Goal: Entertainment & Leisure: Browse casually

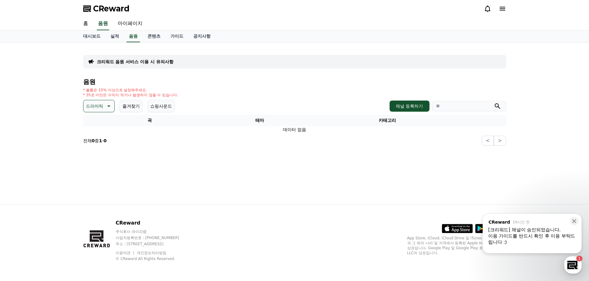
click at [106, 107] on icon at bounding box center [107, 106] width 7 height 7
click at [102, 142] on button "감동적인" at bounding box center [95, 141] width 22 height 14
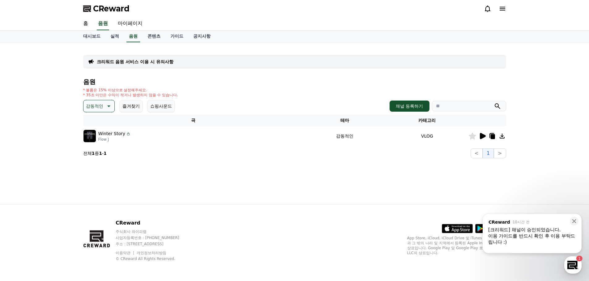
click at [112, 133] on p "Winter Story" at bounding box center [111, 134] width 27 height 6
click at [89, 136] on img at bounding box center [89, 136] width 12 height 12
click at [91, 141] on img at bounding box center [89, 136] width 12 height 12
click at [483, 137] on icon at bounding box center [482, 136] width 6 height 6
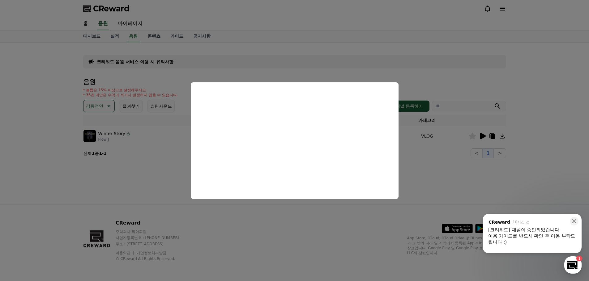
click at [430, 181] on button "close modal" at bounding box center [294, 140] width 589 height 281
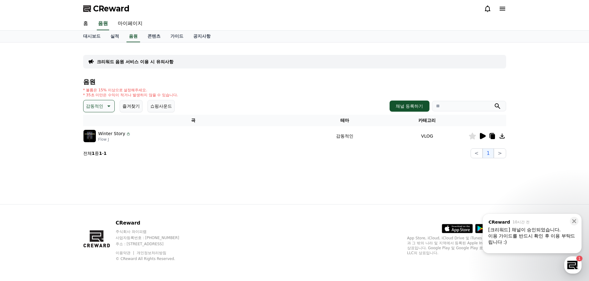
click at [103, 109] on button "감동적인" at bounding box center [99, 106] width 32 height 12
click at [100, 146] on button "그루브" at bounding box center [93, 146] width 18 height 14
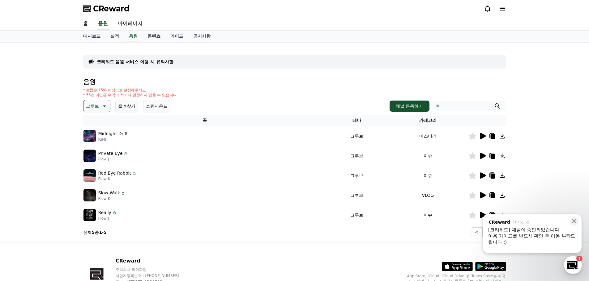
click at [480, 158] on icon at bounding box center [482, 156] width 6 height 6
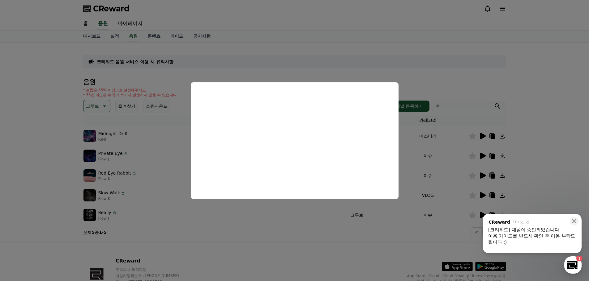
click at [481, 171] on button "close modal" at bounding box center [294, 140] width 589 height 281
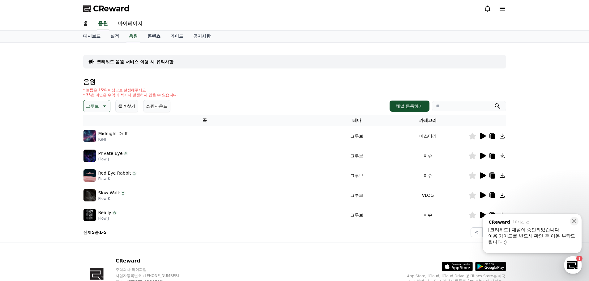
click at [481, 172] on icon at bounding box center [481, 175] width 7 height 7
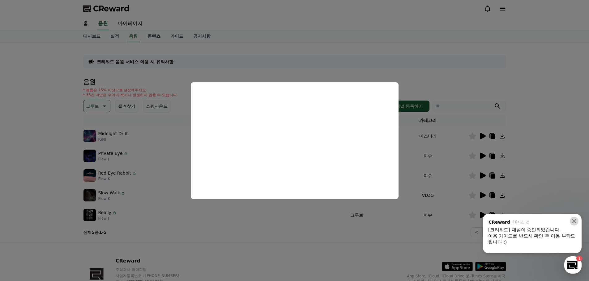
click at [572, 219] on icon at bounding box center [574, 221] width 6 height 6
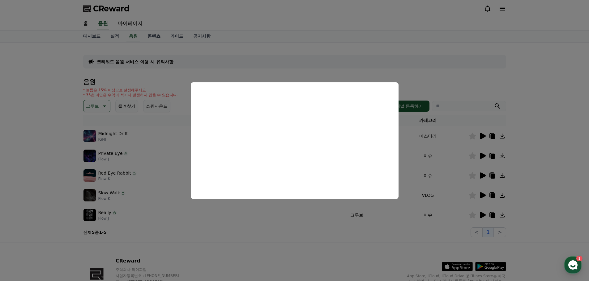
click at [45, 209] on button "close modal" at bounding box center [294, 140] width 589 height 281
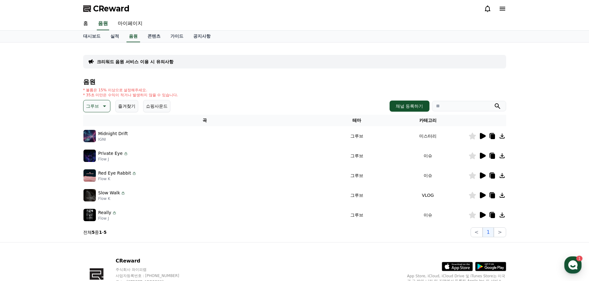
click at [475, 176] on icon at bounding box center [471, 175] width 7 height 7
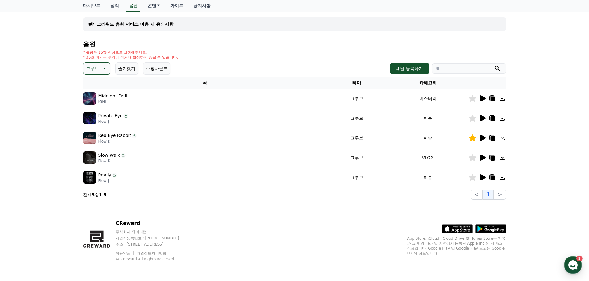
scroll to position [38, 0]
click at [573, 263] on use "button" at bounding box center [572, 265] width 9 height 9
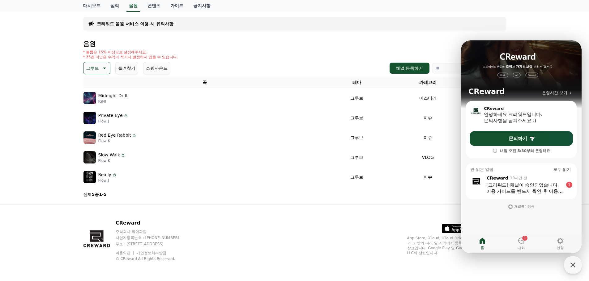
click at [548, 191] on div "이용 가이드를 반드시 확인 후 이용 부탁드립니다 :)" at bounding box center [524, 191] width 77 height 6
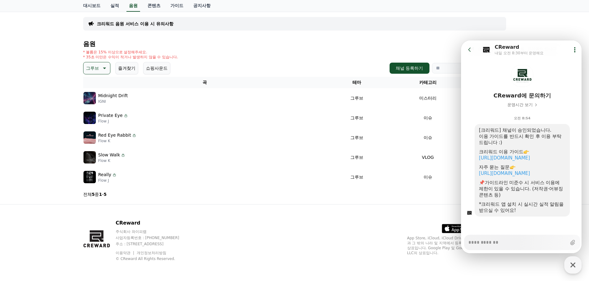
scroll to position [19, 0]
click at [504, 158] on link "https://creward.net/music/guide/android" at bounding box center [504, 157] width 51 height 6
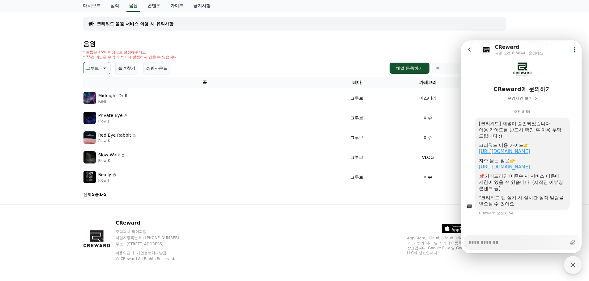
type textarea "*"
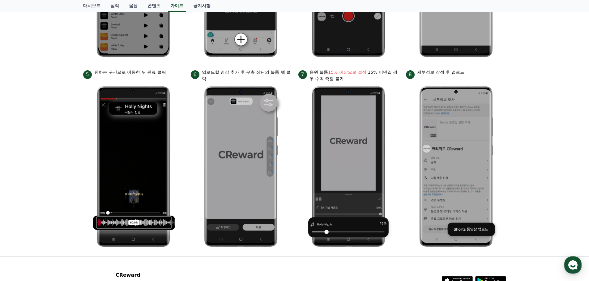
scroll to position [278, 0]
